Goal: Transaction & Acquisition: Obtain resource

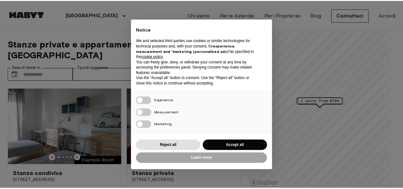
scroll to position [64, 0]
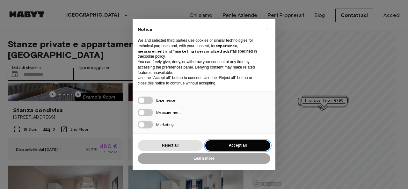
click at [233, 143] on button "Accept all" at bounding box center [237, 145] width 65 height 11
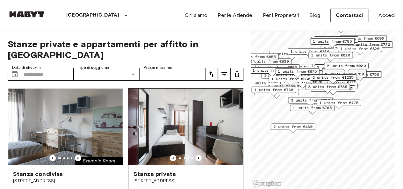
scroll to position [0, 0]
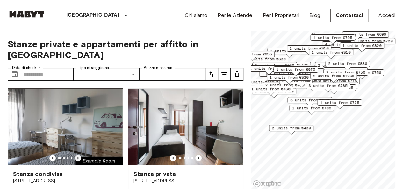
click at [75, 155] on icon "Previous image" at bounding box center [78, 158] width 6 height 6
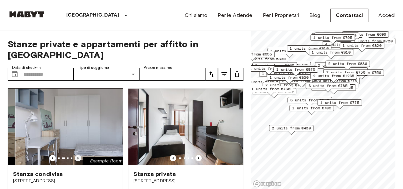
click at [75, 155] on icon "Previous image" at bounding box center [78, 158] width 6 height 6
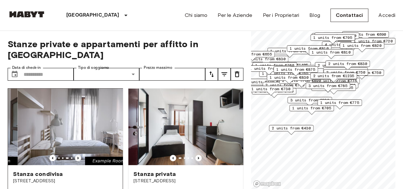
click at [75, 155] on icon "Previous image" at bounding box center [78, 158] width 6 height 6
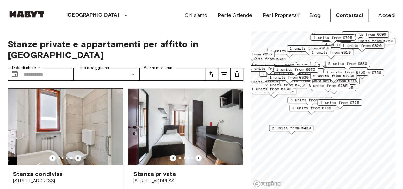
click at [75, 155] on icon "Previous image" at bounding box center [78, 158] width 6 height 6
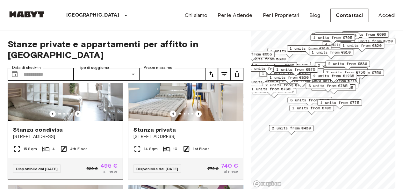
scroll to position [191, 0]
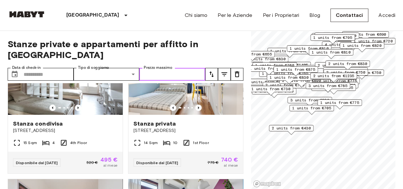
click at [180, 68] on input "Prezzo massimo" at bounding box center [172, 74] width 66 height 13
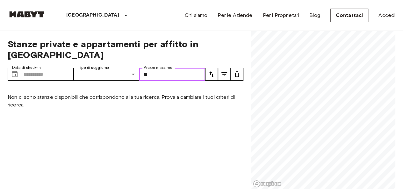
type input "*"
